Goal: Task Accomplishment & Management: Manage account settings

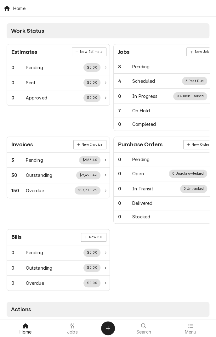
click at [73, 328] on div at bounding box center [73, 326] width 8 height 8
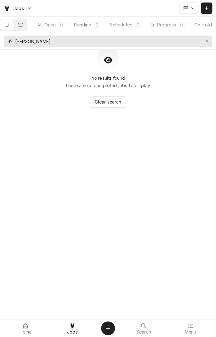
click at [207, 41] on icon "Erase input" at bounding box center [207, 41] width 3 height 3
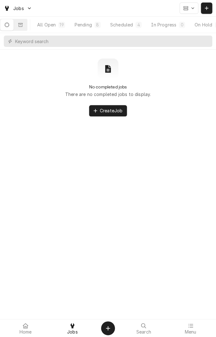
click at [12, 29] on button "Dynamic Content Wrapper" at bounding box center [6, 24] width 13 height 11
click at [55, 26] on div "All Open" at bounding box center [46, 24] width 19 height 7
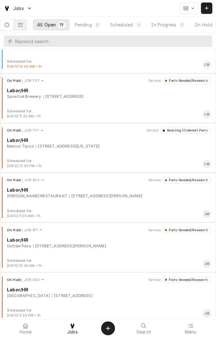
scroll to position [226, 0]
click at [58, 249] on div "On Hold JOB-811 Service Parts Needed/Research Labor/HR Outlaw Pass 78 Tate Rd, …" at bounding box center [108, 242] width 211 height 32
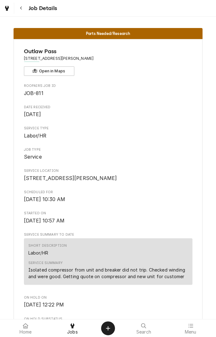
click at [167, 269] on div "Service Summary Isolated compressor from unit and breaker did not trip. Checked…" at bounding box center [108, 270] width 160 height 19
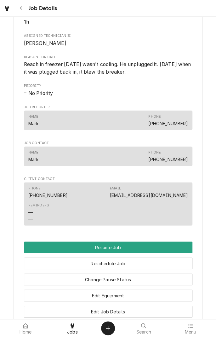
scroll to position [380, 0]
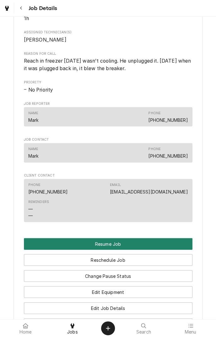
click at [128, 250] on button "Resume Job" at bounding box center [108, 244] width 169 height 12
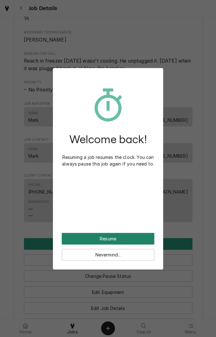
click at [120, 237] on button "Resume" at bounding box center [108, 239] width 93 height 12
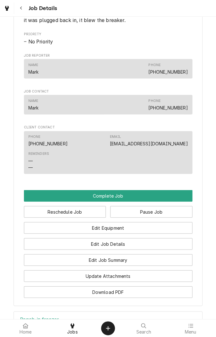
scroll to position [383, 0]
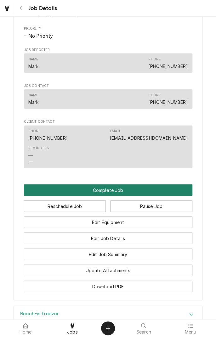
click at [117, 196] on button "Complete Job" at bounding box center [108, 190] width 169 height 12
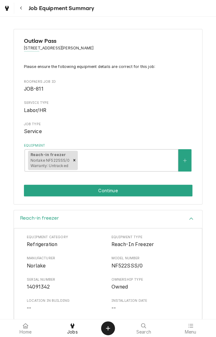
click at [208, 136] on div "Outlaw Pass 78 Tate Rd, Victoria, TX 77904 Please ensure the following equipmen…" at bounding box center [108, 116] width 216 height 187
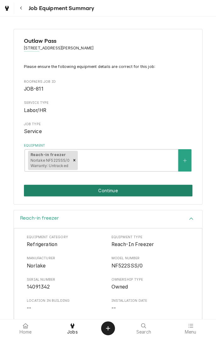
click at [156, 194] on button "Continue" at bounding box center [108, 191] width 169 height 12
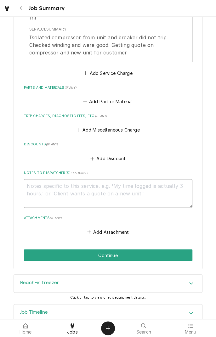
scroll to position [231, 0]
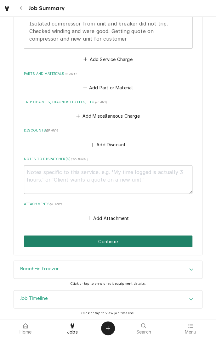
click at [142, 244] on button "Continue" at bounding box center [108, 242] width 169 height 12
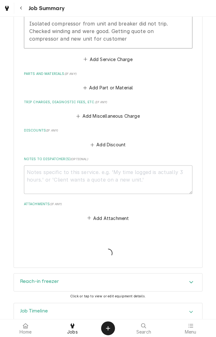
type textarea "x"
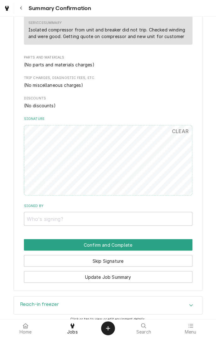
scroll to position [214, 0]
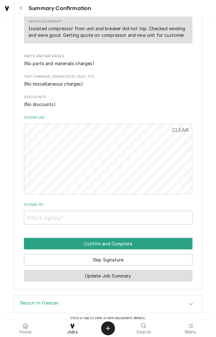
click at [141, 278] on button "Update Job Summary" at bounding box center [108, 276] width 169 height 12
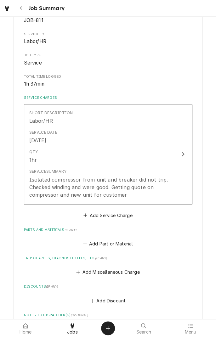
scroll to position [75, 0]
click at [104, 270] on button "Add Miscellaneous Charge" at bounding box center [108, 272] width 66 height 9
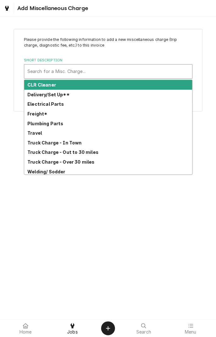
click at [77, 144] on strong "Truck Charge - In Town" at bounding box center [54, 142] width 54 height 5
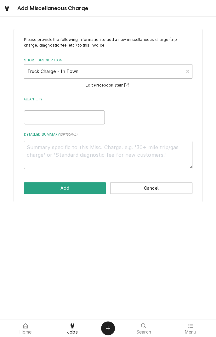
click at [83, 118] on input "Quantity" at bounding box center [64, 118] width 81 height 14
type textarea "x"
type input "1"
type textarea "x"
type input "1"
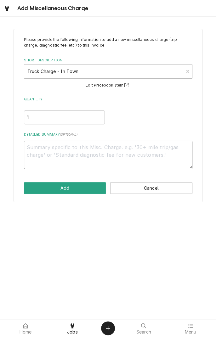
click at [130, 149] on textarea "Detailed Summary ( optional )" at bounding box center [108, 155] width 169 height 28
type textarea "x"
type textarea "T"
type textarea "x"
type textarea "Tr"
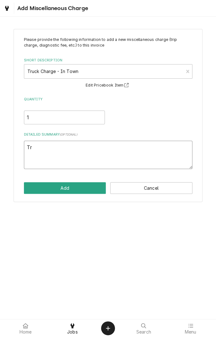
type textarea "x"
type textarea "Tru"
type textarea "x"
type textarea "Truc"
type textarea "x"
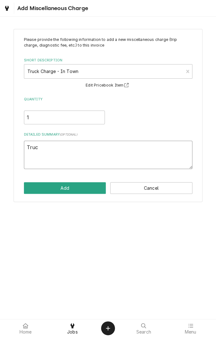
type textarea "Truck"
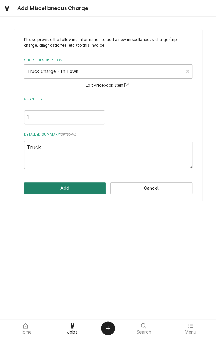
click at [83, 188] on button "Add" at bounding box center [65, 188] width 82 height 12
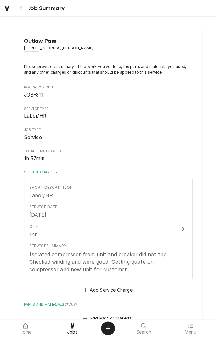
scroll to position [75, 0]
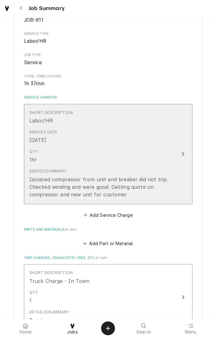
click at [176, 155] on button "Short Description Labor/HR Service Date Aug 4, 2025 Qty. 1hr Service Summary Is…" at bounding box center [108, 154] width 169 height 100
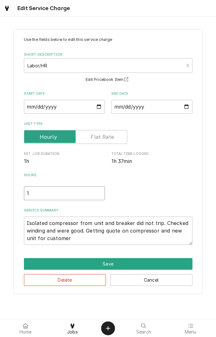
click at [46, 194] on input "1" at bounding box center [64, 193] width 81 height 14
type textarea "x"
type input "1.5"
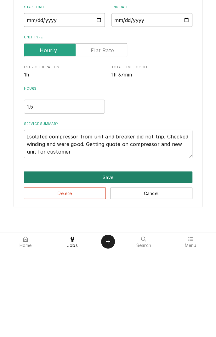
click at [115, 265] on button "Save" at bounding box center [108, 264] width 169 height 12
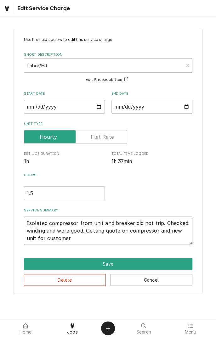
scroll to position [75, 0]
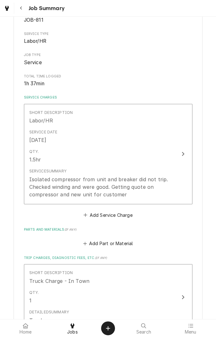
click at [182, 213] on div "Short Description Labor/HR Service Date Aug 4, 2025 Qty. 1.5hr Service Summary …" at bounding box center [108, 162] width 169 height 116
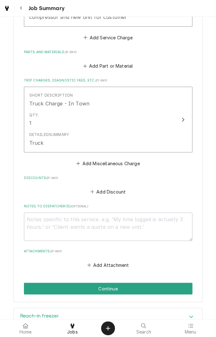
scroll to position [300, 0]
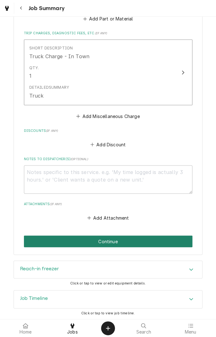
click at [154, 242] on button "Continue" at bounding box center [108, 242] width 169 height 12
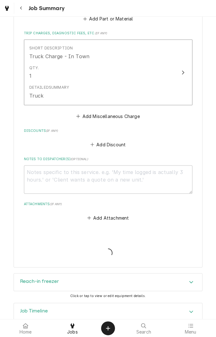
type textarea "x"
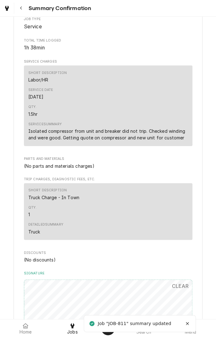
scroll to position [301, 0]
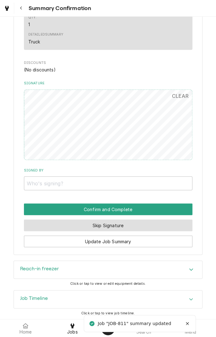
click at [135, 225] on button "Skip Signature" at bounding box center [108, 226] width 169 height 12
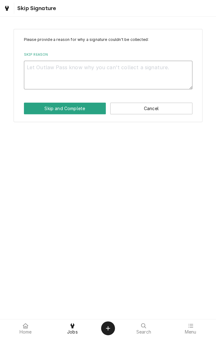
click at [136, 71] on textarea "Skip Reason" at bounding box center [108, 75] width 169 height 28
type textarea "x"
type textarea "C"
type textarea "x"
type textarea "Cl"
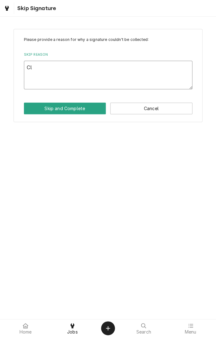
type textarea "x"
type textarea "Clo"
type textarea "x"
type textarea "Clos"
type textarea "x"
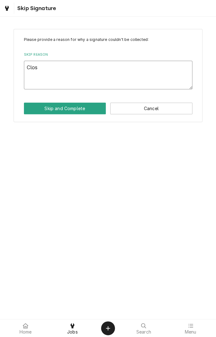
type textarea "Close"
type textarea "x"
type textarea "Closed"
type textarea "x"
type textarea "Closed o"
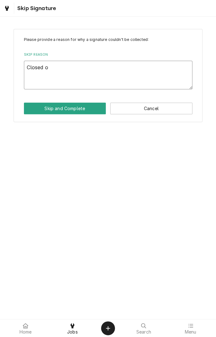
type textarea "x"
type textarea "Closed ou"
type textarea "x"
type textarea "Closed out"
type textarea "x"
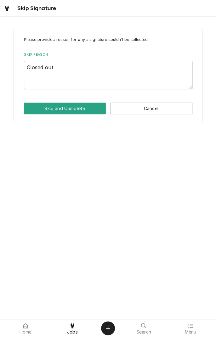
type textarea "Closed out"
type textarea "x"
type textarea "Closed out o"
type textarea "x"
type textarea "Closed out of"
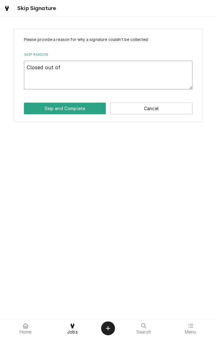
type textarea "x"
type textarea "Closed out off"
type textarea "x"
type textarea "Closed out off"
type textarea "x"
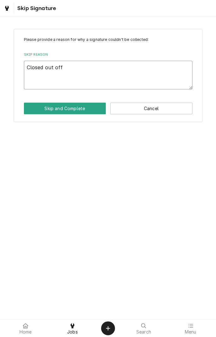
type textarea "Closed out off s"
type textarea "x"
type textarea "Closed out off si"
type textarea "x"
type textarea "Closed out off sit"
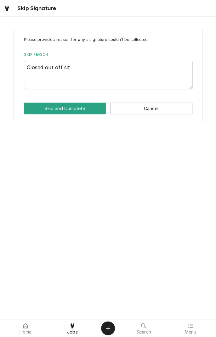
type textarea "x"
type textarea "Closed out off site"
type textarea "x"
type textarea "Closed out off site"
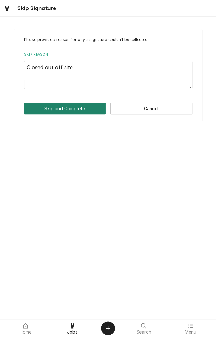
click at [64, 106] on button "Skip and Complete" at bounding box center [65, 109] width 82 height 12
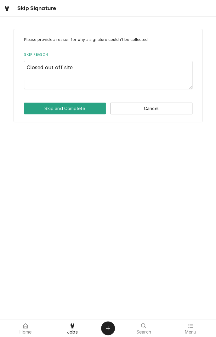
type textarea "x"
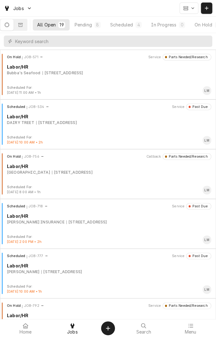
click at [93, 170] on div "[STREET_ADDRESS]" at bounding box center [72, 173] width 41 height 6
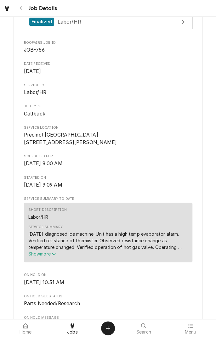
scroll to position [78, 0]
click at [54, 256] on icon "Service Summary" at bounding box center [54, 254] width 4 height 4
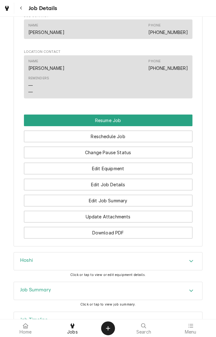
scroll to position [581, 0]
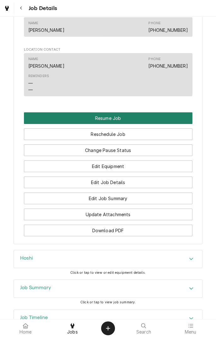
click at [136, 124] on button "Resume Job" at bounding box center [108, 118] width 169 height 12
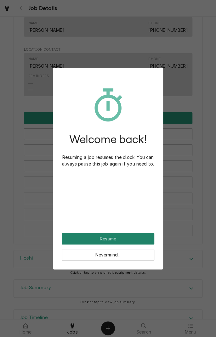
click at [122, 238] on button "Resume" at bounding box center [108, 239] width 93 height 12
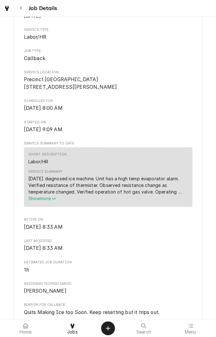
scroll to position [140, 0]
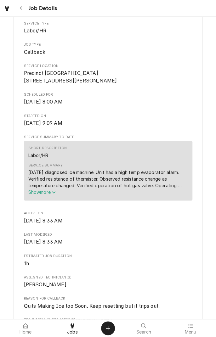
click at [55, 195] on icon "Service Summary" at bounding box center [54, 192] width 4 height 4
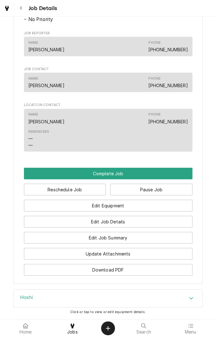
scroll to position [476, 0]
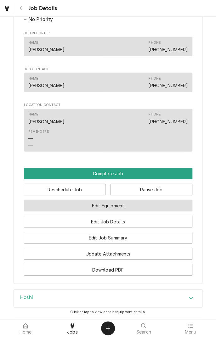
click at [146, 212] on button "Edit Equipment" at bounding box center [108, 206] width 169 height 12
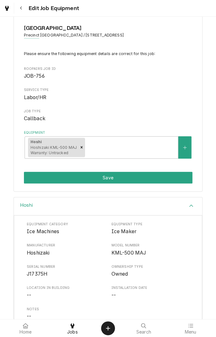
scroll to position [14, 0]
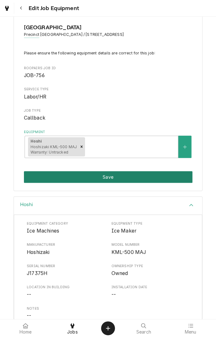
click at [137, 180] on button "Save" at bounding box center [108, 177] width 169 height 12
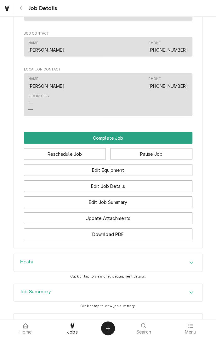
scroll to position [512, 0]
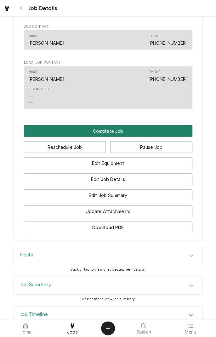
click at [114, 137] on button "Complete Job" at bounding box center [108, 131] width 169 height 12
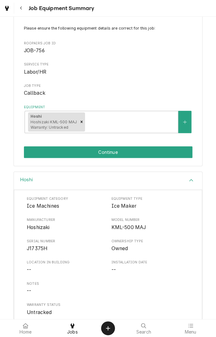
scroll to position [76, 0]
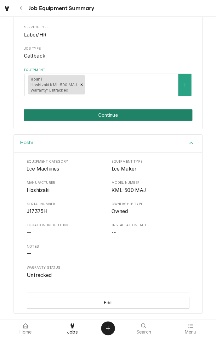
click at [122, 120] on button "Continue" at bounding box center [108, 115] width 169 height 12
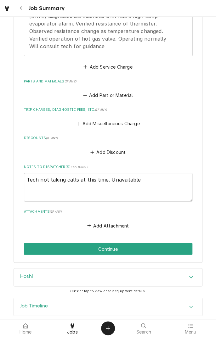
scroll to position [246, 0]
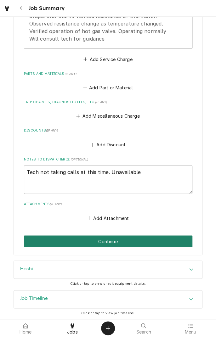
click at [139, 245] on button "Continue" at bounding box center [108, 242] width 169 height 12
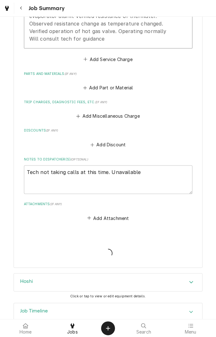
type textarea "x"
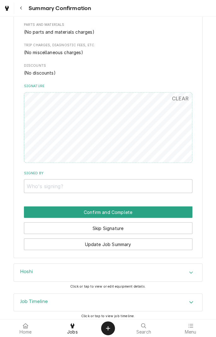
scroll to position [261, 0]
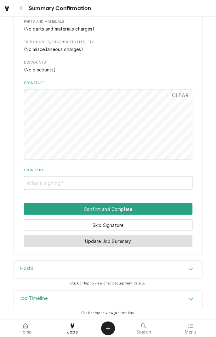
click at [148, 245] on button "Update Job Summary" at bounding box center [108, 241] width 169 height 12
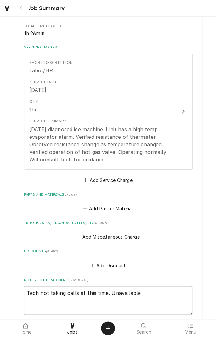
scroll to position [130, 0]
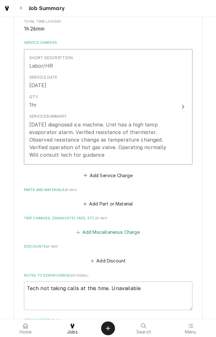
click at [115, 231] on button "Add Miscellaneous Charge" at bounding box center [108, 232] width 66 height 9
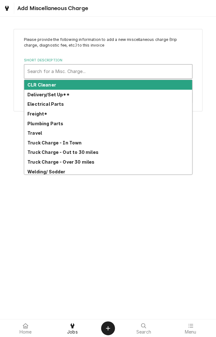
click at [74, 143] on strong "Truck Charge - In Town" at bounding box center [54, 142] width 54 height 5
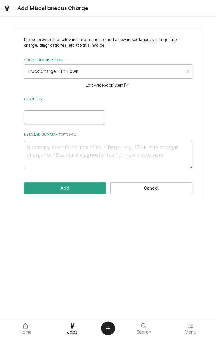
click at [85, 119] on input "Quantity" at bounding box center [64, 118] width 81 height 14
type textarea "x"
type input "1"
type textarea "x"
type input "1"
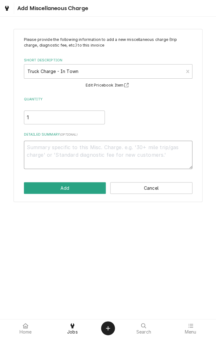
click at [125, 151] on textarea "Detailed Summary ( optional )" at bounding box center [108, 155] width 169 height 28
type textarea "x"
type textarea "T"
type textarea "x"
type textarea "Tr"
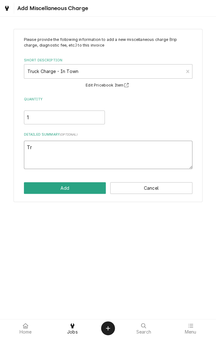
type textarea "x"
type textarea "Tru"
type textarea "x"
type textarea "Truc"
type textarea "x"
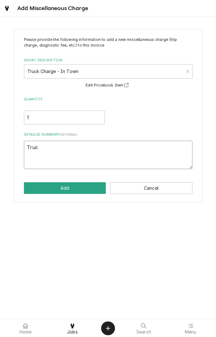
type textarea "Truck"
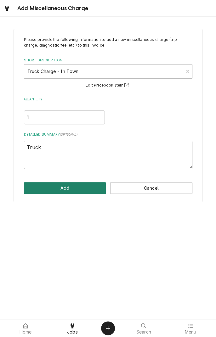
click at [74, 188] on button "Add" at bounding box center [65, 188] width 82 height 12
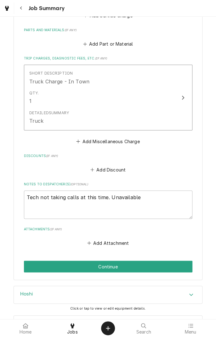
scroll to position [315, 0]
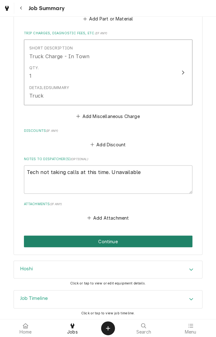
click at [132, 245] on button "Continue" at bounding box center [108, 242] width 169 height 12
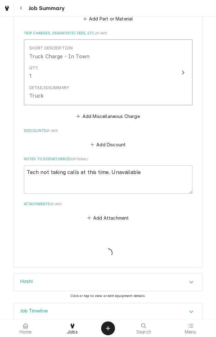
type textarea "x"
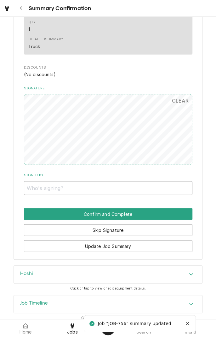
scroll to position [314, 0]
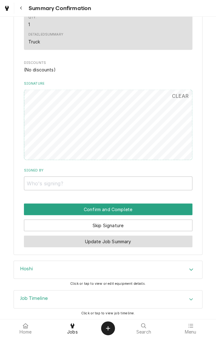
click at [150, 244] on button "Update Job Summary" at bounding box center [108, 242] width 169 height 12
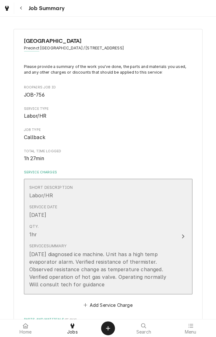
click at [185, 236] on div "Update Line Item" at bounding box center [183, 237] width 8 height 8
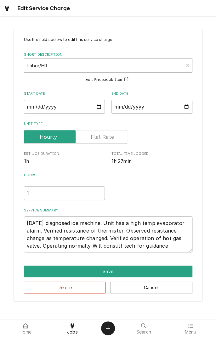
click at [178, 248] on textarea "[DATE] diagnosed ice machine. Unit has a high temp evaporator alarm. Verified r…" at bounding box center [108, 235] width 169 height 36
type textarea "x"
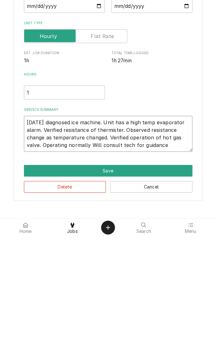
type textarea "[DATE] diagnosed ice machine. Unit has a high temp evaporator alarm. Verified r…"
type textarea "x"
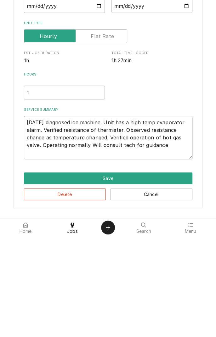
type textarea "[DATE] diagnosed ice machine. Unit has a high temp evaporator alarm. Verified r…"
type textarea "x"
type textarea "[DATE] diagnosed ice machine. Unit has a high temp evaporator alarm. Verified r…"
type textarea "x"
type textarea "[DATE] diagnosed ice machine. Unit has a high temp evaporator alarm. Verified r…"
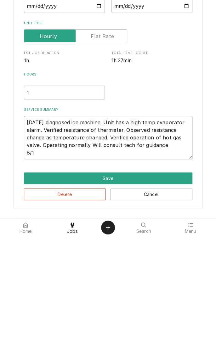
type textarea "x"
type textarea "[DATE] diagnosed ice machine. Unit has a high temp evaporator alarm. Verified r…"
type textarea "x"
type textarea "[DATE] diagnosed ice machine. Unit has a high temp evaporator alarm. Verified r…"
type textarea "x"
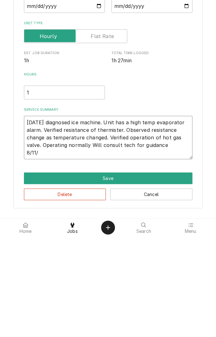
type textarea "[DATE] diagnosed ice machine. Unit has a high temp evaporator alarm. Verified r…"
type textarea "x"
type textarea "[DATE] diagnosed ice machine. Unit has a high temp evaporator alarm. Verified r…"
type textarea "x"
type textarea "[DATE] diagnosed ice machine. Unit has a high temp evaporator alarm. Verified r…"
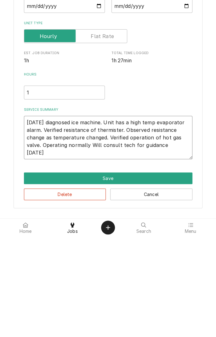
type textarea "x"
type textarea "[DATE] diagnosed ice machine. Unit has a high temp evaporator alarm. Verified r…"
type textarea "x"
type textarea "[DATE] diagnosed ice machine. Unit has a high temp evaporator alarm. Verified r…"
type textarea "x"
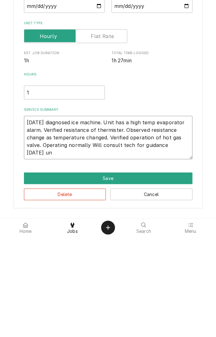
type textarea "[DATE] diagnosed ice machine. Unit has a high temp evaporator alarm. Verified r…"
type textarea "x"
type textarea "07/16/25 diagnosed ice machine. Unit has a high temp evaporator alarm. Verified…"
type textarea "x"
type textarea "07/16/25 diagnosed ice machine. Unit has a high temp evaporator alarm. Verified…"
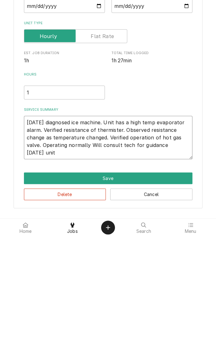
type textarea "x"
type textarea "07/16/25 diagnosed ice machine. Unit has a high temp evaporator alarm. Verified…"
type textarea "x"
type textarea "07/16/25 diagnosed ice machine. Unit has a high temp evaporator alarm. Verified…"
type textarea "x"
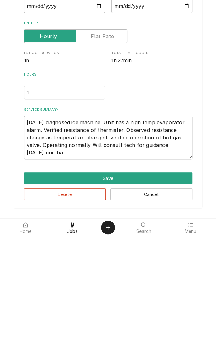
type textarea "07/16/25 diagnosed ice machine. Unit has a high temp evaporator alarm. Verified…"
type textarea "x"
type textarea "07/16/25 diagnosed ice machine. Unit has a high temp evaporator alarm. Verified…"
type textarea "x"
type textarea "07/16/25 diagnosed ice machine. Unit has a high temp evaporator alarm. Verified…"
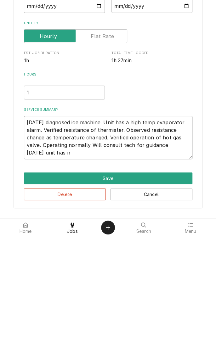
type textarea "x"
type textarea "07/16/25 diagnosed ice machine. Unit has a high temp evaporator alarm. Verified…"
type textarea "x"
type textarea "07/16/25 diagnosed ice machine. Unit has a high temp evaporator alarm. Verified…"
type textarea "x"
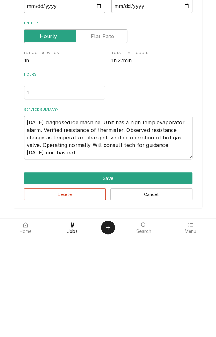
type textarea "07/16/25 diagnosed ice machine. Unit has a high temp evaporator alarm. Verified…"
type textarea "x"
type textarea "07/16/25 diagnosed ice machine. Unit has a high temp evaporator alarm. Verified…"
type textarea "x"
type textarea "07/16/25 diagnosed ice machine. Unit has a high temp evaporator alarm. Verified…"
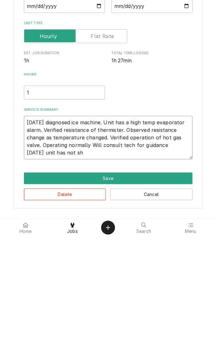
type textarea "x"
type textarea "07/16/25 diagnosed ice machine. Unit has a high temp evaporator alarm. Verified…"
type textarea "x"
type textarea "07/16/25 diagnosed ice machine. Unit has a high temp evaporator alarm. Verified…"
type textarea "x"
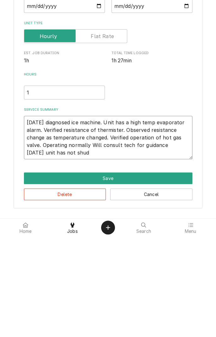
type textarea "07/16/25 diagnosed ice machine. Unit has a high temp evaporator alarm. Verified…"
type textarea "x"
type textarea "07/16/25 diagnosed ice machine. Unit has a high temp evaporator alarm. Verified…"
type textarea "x"
type textarea "07/16/25 diagnosed ice machine. Unit has a high temp evaporator alarm. Verified…"
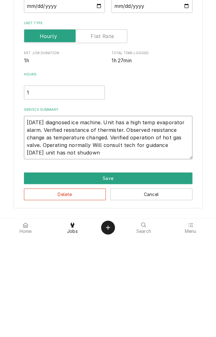
type textarea "x"
type textarea "07/16/25 diagnosed ice machine. Unit has a high temp evaporator alarm. Verified…"
type textarea "x"
type textarea "07/16/25 diagnosed ice machine. Unit has a high temp evaporator alarm. Verified…"
type textarea "x"
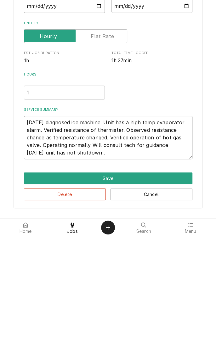
type textarea "07/16/25 diagnosed ice machine. Unit has a high temp evaporator alarm. Verified…"
type textarea "x"
type textarea "07/16/25 diagnosed ice machine. Unit has a high temp evaporator alarm. Verified…"
type textarea "x"
type textarea "07/16/25 diagnosed ice machine. Unit has a high temp evaporator alarm. Verified…"
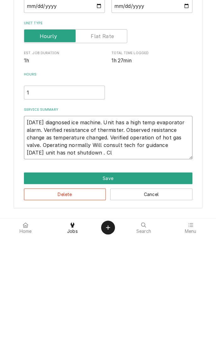
type textarea "x"
type textarea "07/16/25 diagnosed ice machine. Unit has a high temp evaporator alarm. Verified…"
type textarea "x"
type textarea "07/16/25 diagnosed ice machine. Unit has a high temp evaporator alarm. Verified…"
type textarea "x"
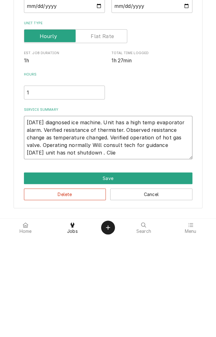
type textarea "07/16/25 diagnosed ice machine. Unit has a high temp evaporator alarm. Verified…"
type textarea "x"
type textarea "07/16/25 diagnosed ice machine. Unit has a high temp evaporator alarm. Verified…"
type textarea "x"
type textarea "07/16/25 diagnosed ice machine. Unit has a high temp evaporator alarm. Verified…"
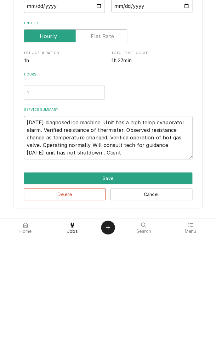
type textarea "x"
type textarea "07/16/25 diagnosed ice machine. Unit has a high temp evaporator alarm. Verified…"
type textarea "x"
type textarea "07/16/25 diagnosed ice machine. Unit has a high temp evaporator alarm. Verified…"
type textarea "x"
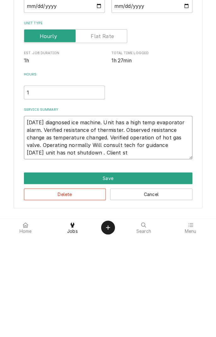
type textarea "07/16/25 diagnosed ice machine. Unit has a high temp evaporator alarm. Verified…"
type textarea "x"
type textarea "07/16/25 diagnosed ice machine. Unit has a high temp evaporator alarm. Verified…"
type textarea "x"
type textarea "07/16/25 diagnosed ice machine. Unit has a high temp evaporator alarm. Verified…"
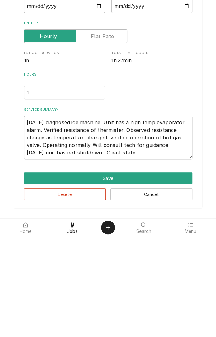
type textarea "x"
type textarea "07/16/25 diagnosed ice machine. Unit has a high temp evaporator alarm. Verified…"
type textarea "x"
type textarea "07/16/25 diagnosed ice machine. Unit has a high temp evaporator alarm. Verified…"
type textarea "x"
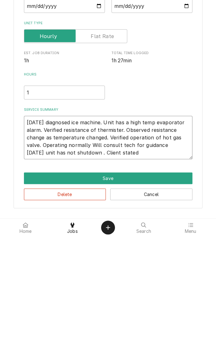
type textarea "07/16/25 diagnosed ice machine. Unit has a high temp evaporator alarm. Verified…"
type textarea "x"
type textarea "07/16/25 diagnosed ice machine. Unit has a high temp evaporator alarm. Verified…"
type textarea "x"
type textarea "07/16/25 diagnosed ice machine. Unit has a high temp evaporator alarm. Verified…"
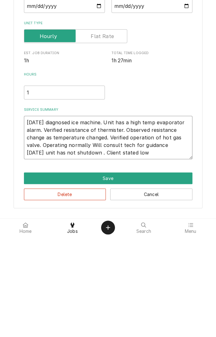
type textarea "x"
type textarea "07/16/25 diagnosed ice machine. Unit has a high temp evaporator alarm. Verified…"
type textarea "x"
type textarea "07/16/25 diagnosed ice machine. Unit has a high temp evaporator alarm. Verified…"
type textarea "x"
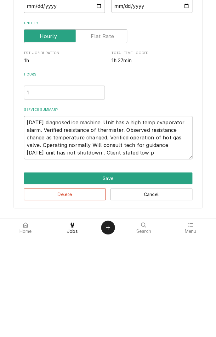
type textarea "07/16/25 diagnosed ice machine. Unit has a high temp evaporator alarm. Verified…"
type textarea "x"
type textarea "07/16/25 diagnosed ice machine. Unit has a high temp evaporator alarm. Verified…"
type textarea "x"
type textarea "07/16/25 diagnosed ice machine. Unit has a high temp evaporator alarm. Verified…"
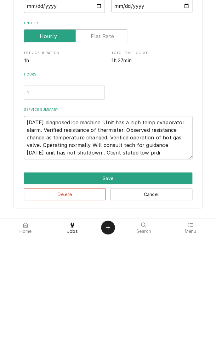
type textarea "x"
type textarea "07/16/25 diagnosed ice machine. Unit has a high temp evaporator alarm. Verified…"
type textarea "x"
type textarea "07/16/25 diagnosed ice machine. Unit has a high temp evaporator alarm. Verified…"
type textarea "x"
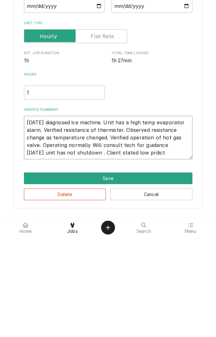
type textarea "07/16/25 diagnosed ice machine. Unit has a high temp evaporator alarm. Verified…"
type textarea "x"
type textarea "07/16/25 diagnosed ice machine. Unit has a high temp evaporator alarm. Verified…"
type textarea "x"
type textarea "07/16/25 diagnosed ice machine. Unit has a high temp evaporator alarm. Verified…"
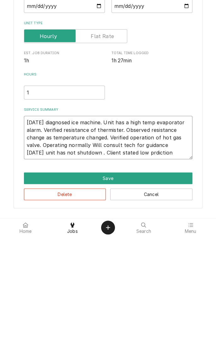
type textarea "x"
type textarea "07/16/25 diagnosed ice machine. Unit has a high temp evaporator alarm. Verified…"
type textarea "x"
type textarea "07/16/25 diagnosed ice machine. Unit has a high temp evaporator alarm. Verified…"
type textarea "x"
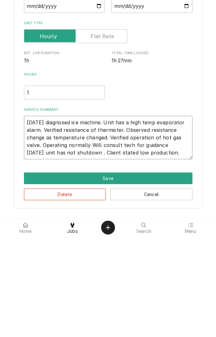
type textarea "07/16/25 diagnosed ice machine. Unit has a high temp evaporator alarm. Verified…"
type textarea "x"
type textarea "07/16/25 diagnosed ice machine. Unit has a high temp evaporator alarm. Verified…"
type textarea "x"
type textarea "07/16/25 diagnosed ice machine. Unit has a high temp evaporator alarm. Verified…"
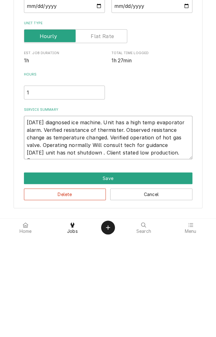
type textarea "x"
type textarea "07/16/25 diagnosed ice machine. Unit has a high temp evaporator alarm. Verified…"
type textarea "x"
type textarea "07/16/25 diagnosed ice machine. Unit has a high temp evaporator alarm. Verified…"
type textarea "x"
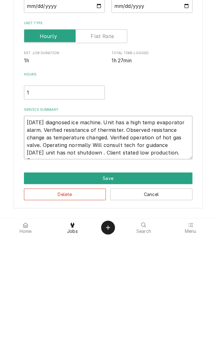
type textarea "07/16/25 diagnosed ice machine. Unit has a high temp evaporator alarm. Verified…"
type textarea "x"
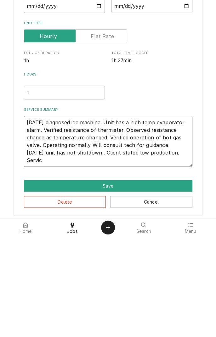
type textarea "07/16/25 diagnosed ice machine. Unit has a high temp evaporator alarm. Verified…"
type textarea "x"
type textarea "07/16/25 diagnosed ice machine. Unit has a high temp evaporator alarm. Verified…"
type textarea "x"
type textarea "07/16/25 diagnosed ice machine. Unit has a high temp evaporator alarm. Verified…"
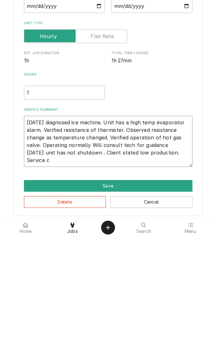
type textarea "x"
type textarea "07/16/25 diagnosed ice machine. Unit has a high temp evaporator alarm. Verified…"
type textarea "x"
type textarea "07/16/25 diagnosed ice machine. Unit has a high temp evaporator alarm. Verified…"
type textarea "x"
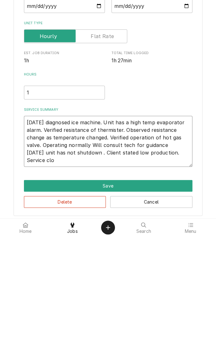
type textarea "07/16/25 diagnosed ice machine. Unit has a high temp evaporator alarm. Verified…"
type textarea "x"
type textarea "07/16/25 diagnosed ice machine. Unit has a high temp evaporator alarm. Verified…"
type textarea "x"
type textarea "07/16/25 diagnosed ice machine. Unit has a high temp evaporator alarm. Verified…"
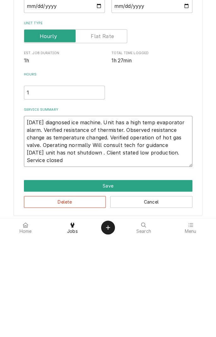
type textarea "x"
type textarea "07/16/25 diagnosed ice machine. Unit has a high temp evaporator alarm. Verified…"
type textarea "x"
type textarea "07/16/25 diagnosed ice machine. Unit has a high temp evaporator alarm. Verified…"
type textarea "x"
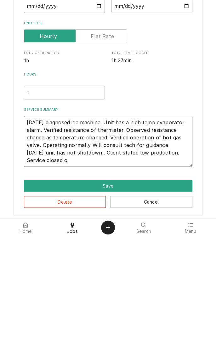
type textarea "07/16/25 diagnosed ice machine. Unit has a high temp evaporator alarm. Verified…"
type textarea "x"
type textarea "07/16/25 diagnosed ice machine. Unit has a high temp evaporator alarm. Verified…"
type textarea "x"
type textarea "07/16/25 diagnosed ice machine. Unit has a high temp evaporator alarm. Verified…"
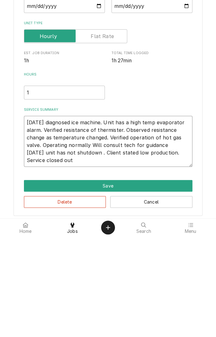
type textarea "x"
type textarea "07/16/25 diagnosed ice machine. Unit has a high temp evaporator alarm. Verified…"
type textarea "x"
type textarea "07/16/25 diagnosed ice machine. Unit has a high temp evaporator alarm. Verified…"
type textarea "x"
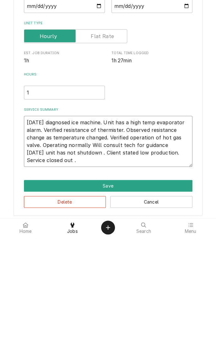
type textarea "07/16/25 diagnosed ice machine. Unit has a high temp evaporator alarm. Verified…"
type textarea "x"
type textarea "07/16/25 diagnosed ice machine. Unit has a high temp evaporator alarm. Verified…"
type textarea "x"
type textarea "07/16/25 diagnosed ice machine. Unit has a high temp evaporator alarm. Verified…"
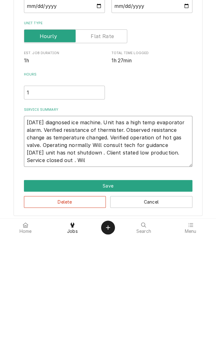
type textarea "x"
type textarea "07/16/25 diagnosed ice machine. Unit has a high temp evaporator alarm. Verified…"
type textarea "x"
type textarea "07/16/25 diagnosed ice machine. Unit has a high temp evaporator alarm. Verified…"
type textarea "x"
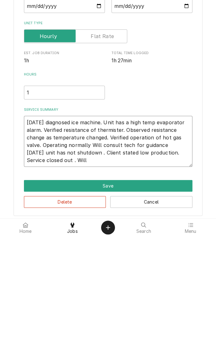
type textarea "07/16/25 diagnosed ice machine. Unit has a high temp evaporator alarm. Verified…"
type textarea "x"
type textarea "07/16/25 diagnosed ice machine. Unit has a high temp evaporator alarm. Verified…"
type textarea "x"
type textarea "07/16/25 diagnosed ice machine. Unit has a high temp evaporator alarm. Verified…"
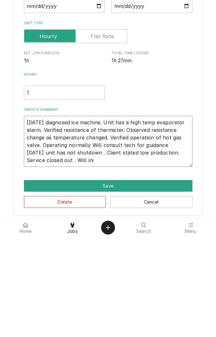
type textarea "x"
type textarea "07/16/25 diagnosed ice machine. Unit has a high temp evaporator alarm. Verified…"
type textarea "x"
type textarea "07/16/25 diagnosed ice machine. Unit has a high temp evaporator alarm. Verified…"
type textarea "x"
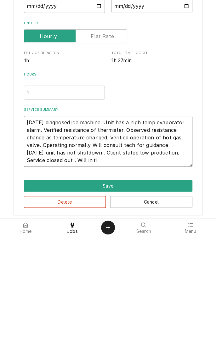
type textarea "07/16/25 diagnosed ice machine. Unit has a high temp evaporator alarm. Verified…"
type textarea "x"
type textarea "07/16/25 diagnosed ice machine. Unit has a high temp evaporator alarm. Verified…"
type textarea "x"
type textarea "07/16/25 diagnosed ice machine. Unit has a high temp evaporator alarm. Verified…"
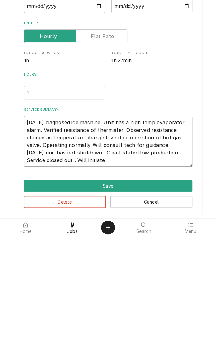
type textarea "x"
type textarea "07/16/25 diagnosed ice machine. Unit has a high temp evaporator alarm. Verified…"
type textarea "x"
type textarea "07/16/25 diagnosed ice machine. Unit has a high temp evaporator alarm. Verified…"
type textarea "x"
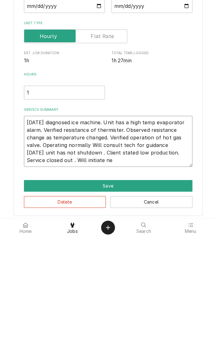
type textarea "07/16/25 diagnosed ice machine. Unit has a high temp evaporator alarm. Verified…"
type textarea "x"
type textarea "07/16/25 diagnosed ice machine. Unit has a high temp evaporator alarm. Verified…"
type textarea "x"
type textarea "07/16/25 diagnosed ice machine. Unit has a high temp evaporator alarm. Verified…"
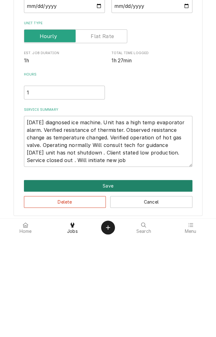
click at [113, 286] on button "Save" at bounding box center [108, 287] width 169 height 12
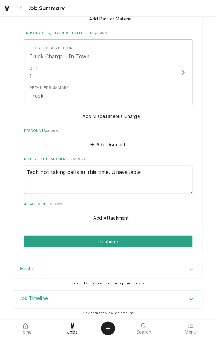
scroll to position [330, 0]
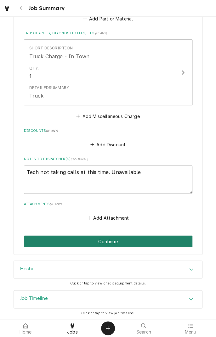
click at [158, 245] on button "Continue" at bounding box center [108, 242] width 169 height 12
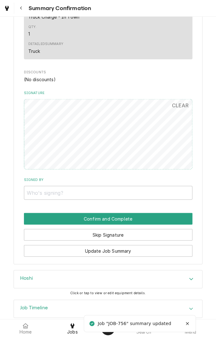
scroll to position [328, 0]
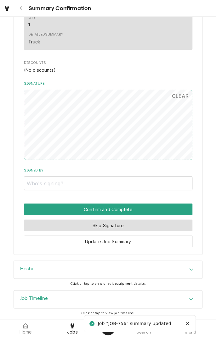
click at [130, 226] on button "Skip Signature" at bounding box center [108, 226] width 169 height 12
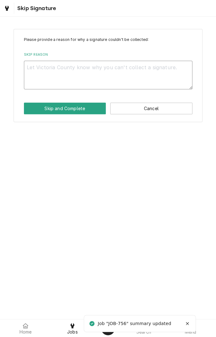
click at [108, 70] on textarea "Skip Reason" at bounding box center [108, 75] width 169 height 28
type textarea "x"
type textarea "O"
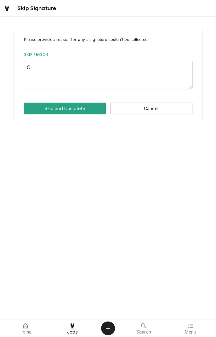
type textarea "x"
type textarea "Of"
type textarea "x"
type textarea "Off"
type textarea "x"
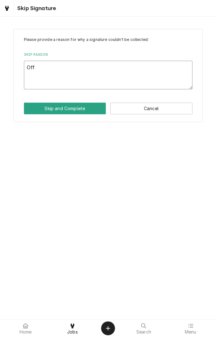
type textarea "Off"
type textarea "x"
type textarea "Off s"
type textarea "x"
type textarea "Off si"
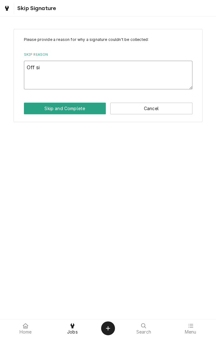
type textarea "x"
type textarea "Off sit"
type textarea "x"
type textarea "Off site"
type textarea "x"
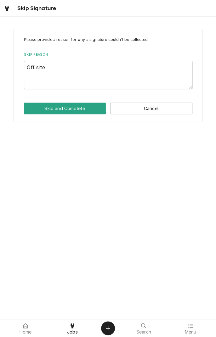
type textarea "Off site"
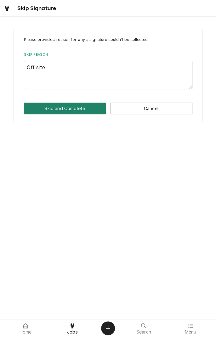
click at [74, 113] on button "Skip and Complete" at bounding box center [65, 109] width 82 height 12
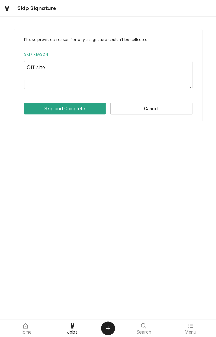
type textarea "x"
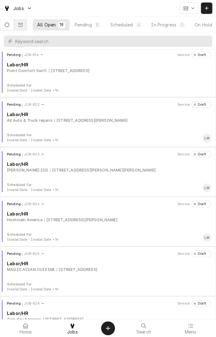
scroll to position [676, 0]
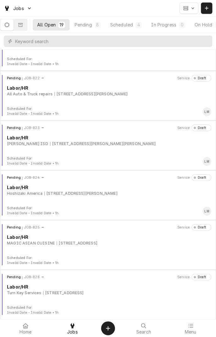
click at [58, 293] on div "[STREET_ADDRESS]" at bounding box center [63, 293] width 41 height 6
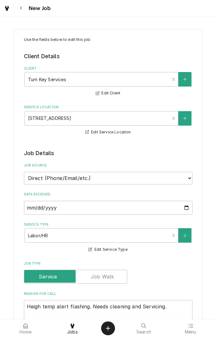
type textarea "x"
click at [26, 12] on button "Navigate back" at bounding box center [20, 8] width 11 height 11
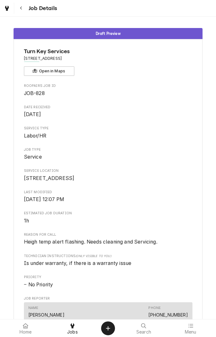
click at [23, 12] on button "Navigate back" at bounding box center [20, 8] width 11 height 11
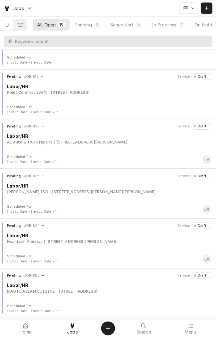
scroll to position [622, 0]
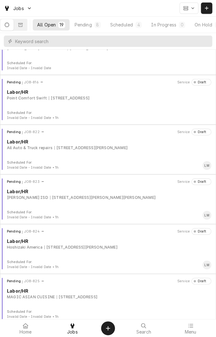
click at [53, 195] on div "212 W Vance St, Refugio, TX 78377" at bounding box center [103, 198] width 106 height 6
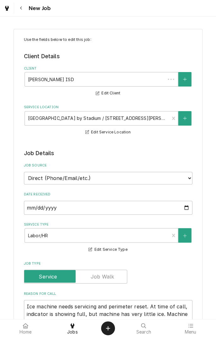
type textarea "x"
click at [25, 8] on button "Navigate back" at bounding box center [20, 8] width 11 height 11
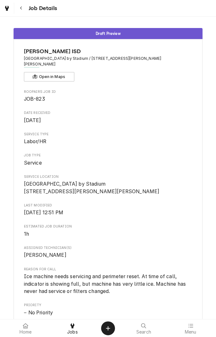
click at [21, 8] on icon "Navigate back" at bounding box center [21, 8] width 3 height 4
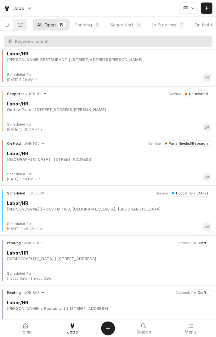
scroll to position [363, 0]
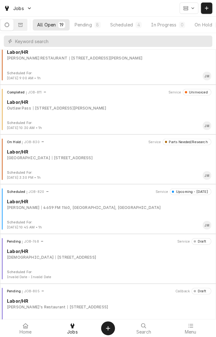
click at [64, 202] on div "Labor/HR" at bounding box center [109, 201] width 204 height 7
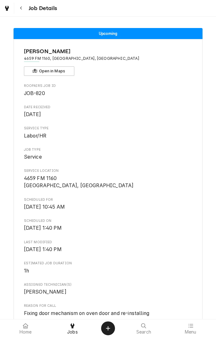
click at [21, 8] on icon "Navigate back" at bounding box center [21, 8] width 3 height 4
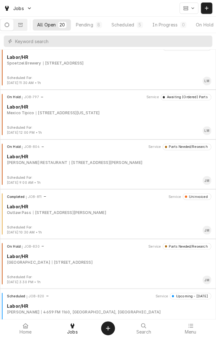
scroll to position [259, 0]
click at [93, 259] on div "[STREET_ADDRESS]" at bounding box center [72, 262] width 41 height 6
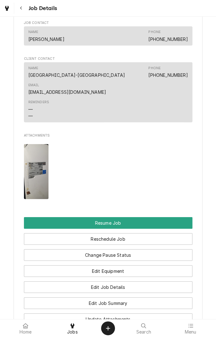
scroll to position [470, 0]
